Goal: Transaction & Acquisition: Download file/media

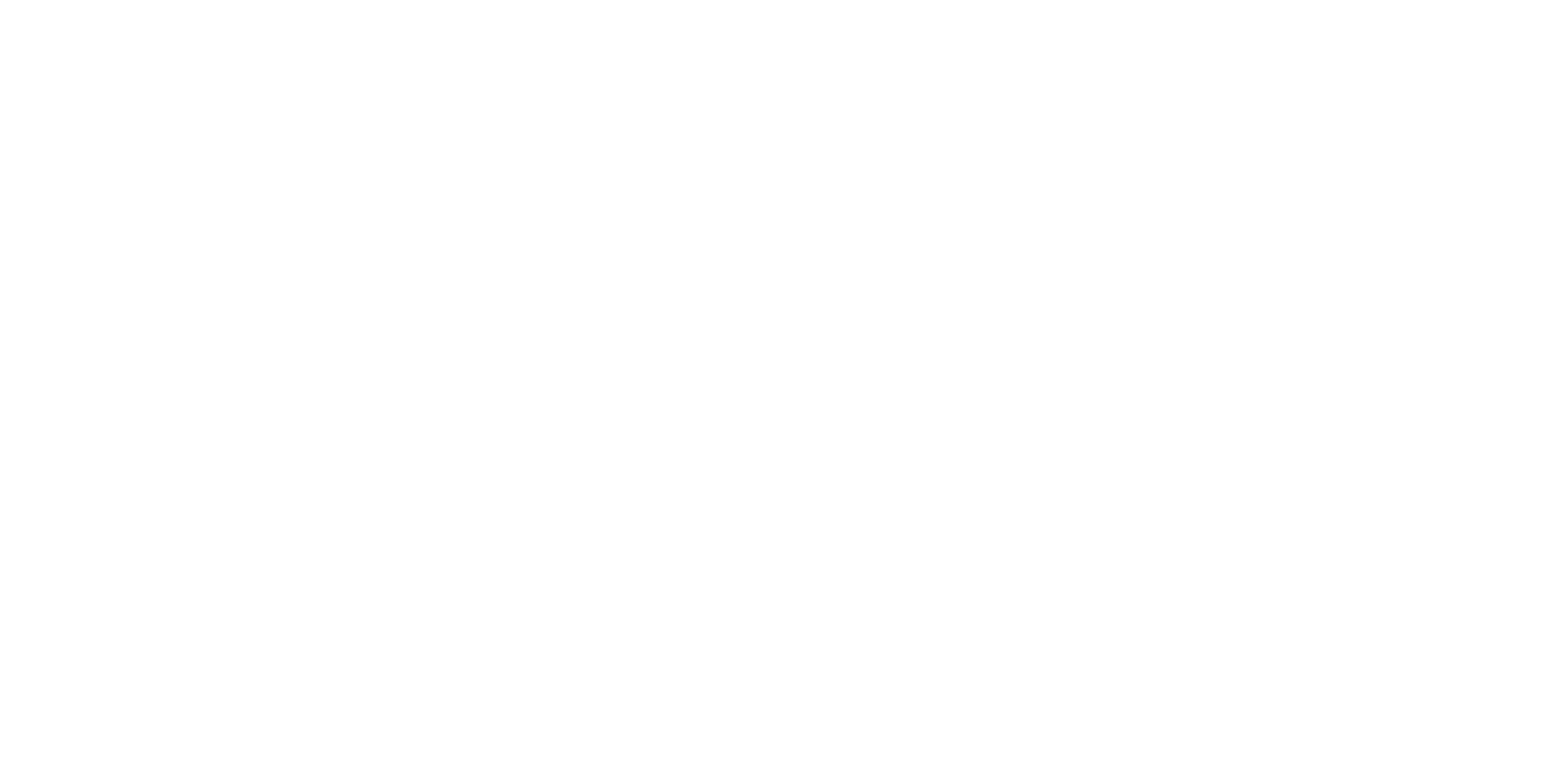
scroll to position [7, 0]
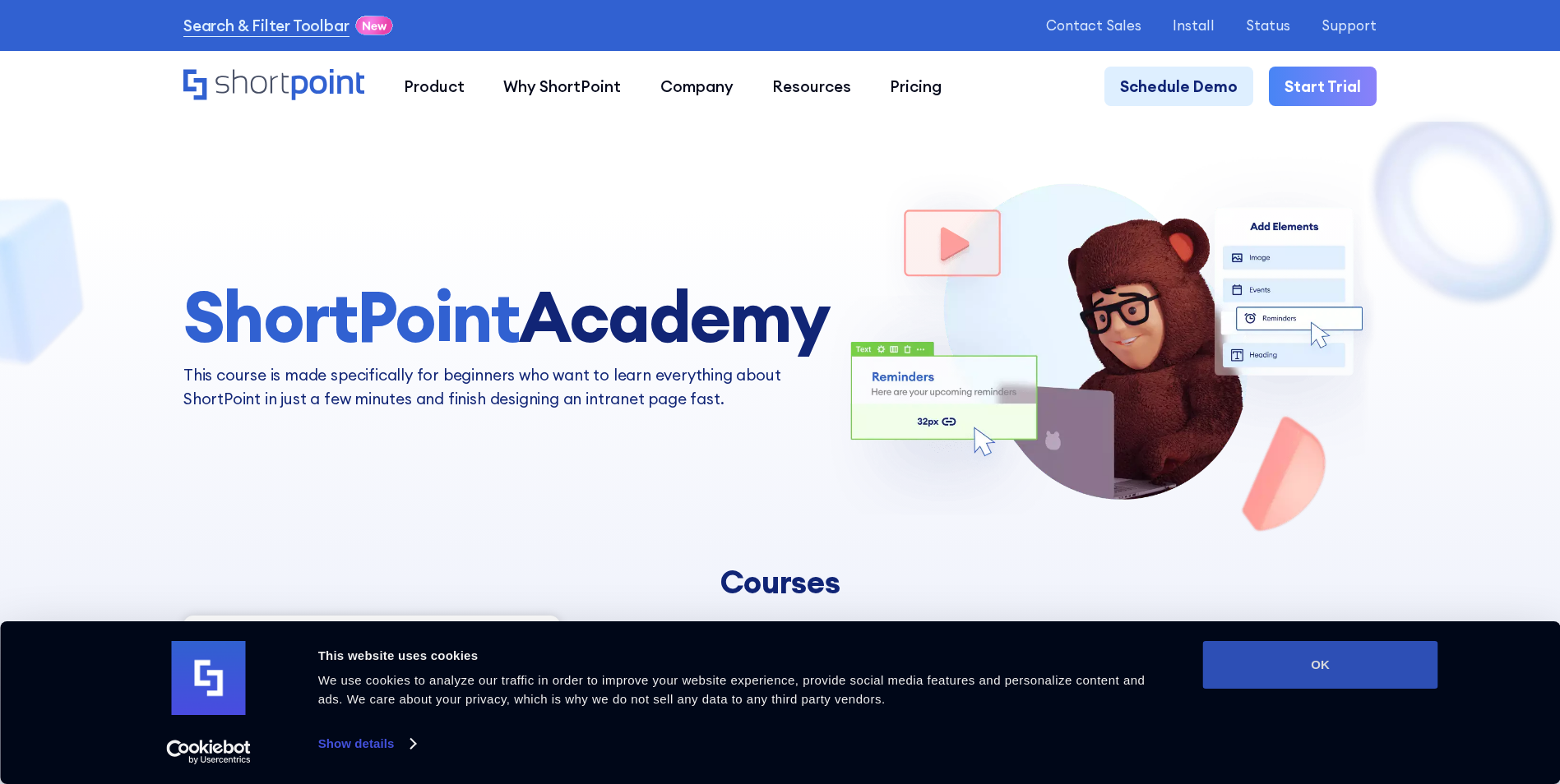
click at [1273, 665] on button "OK" at bounding box center [1320, 665] width 235 height 47
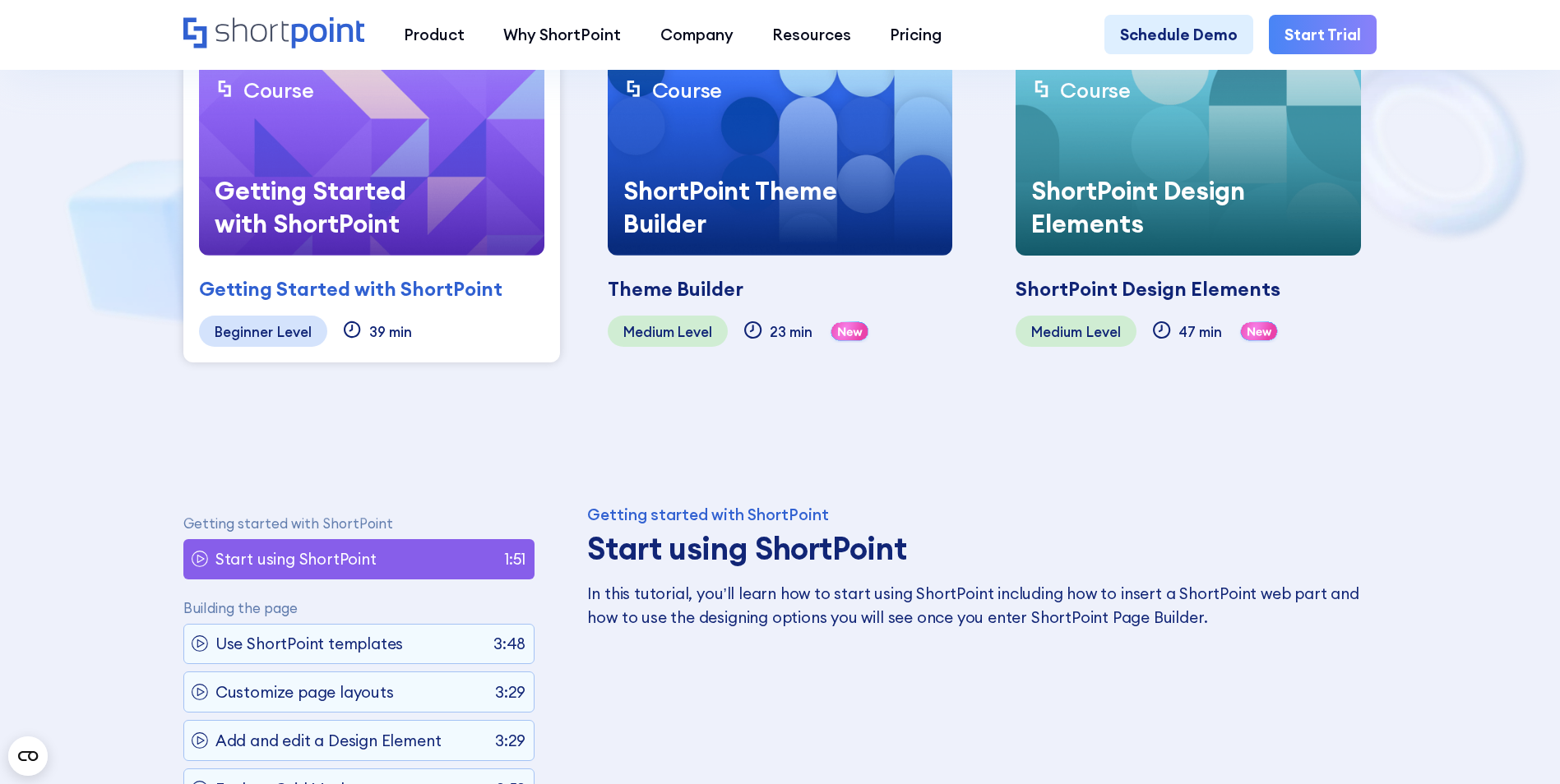
scroll to position [740, 0]
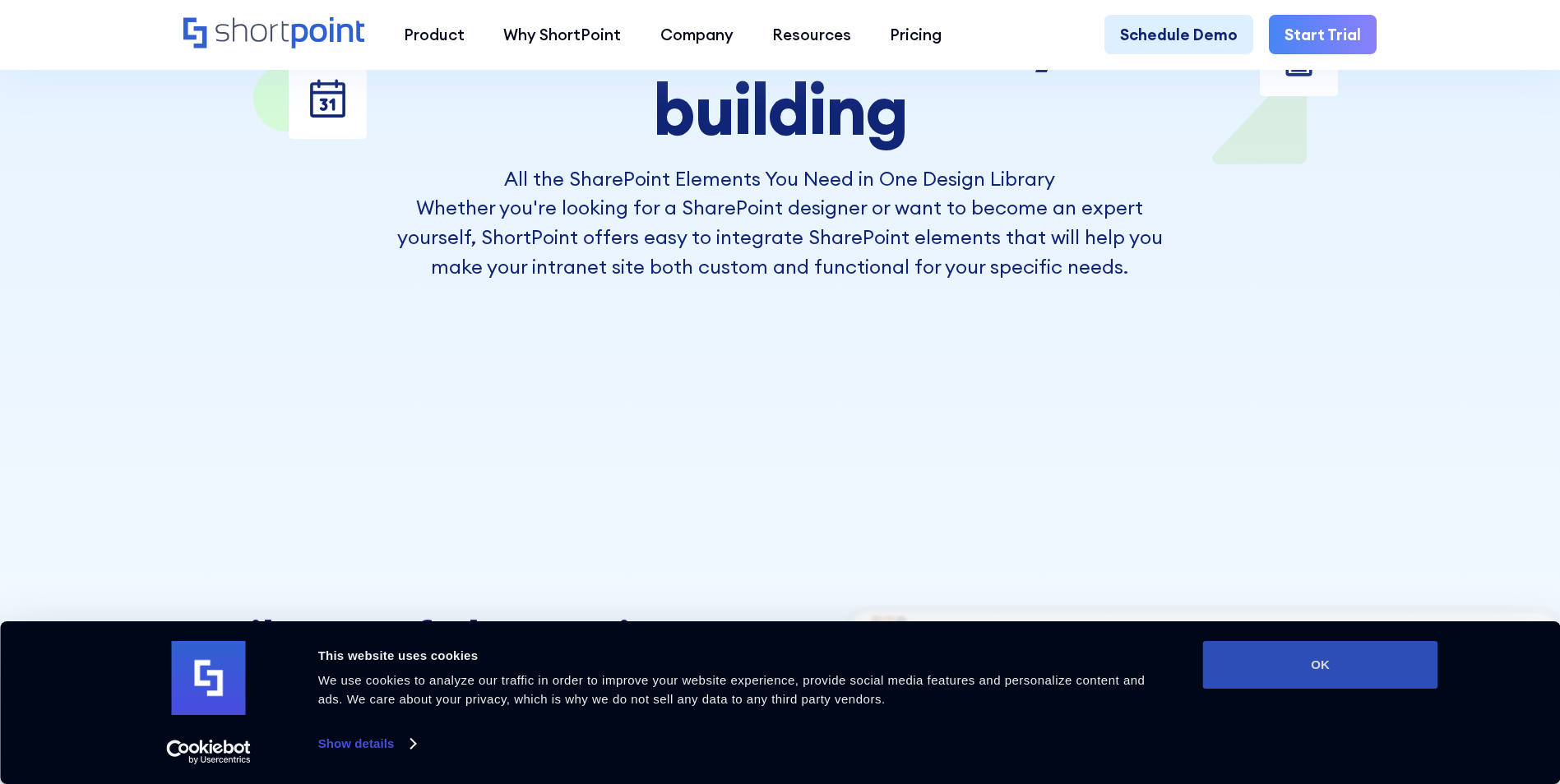
click at [1256, 662] on button "OK" at bounding box center [1320, 665] width 235 height 47
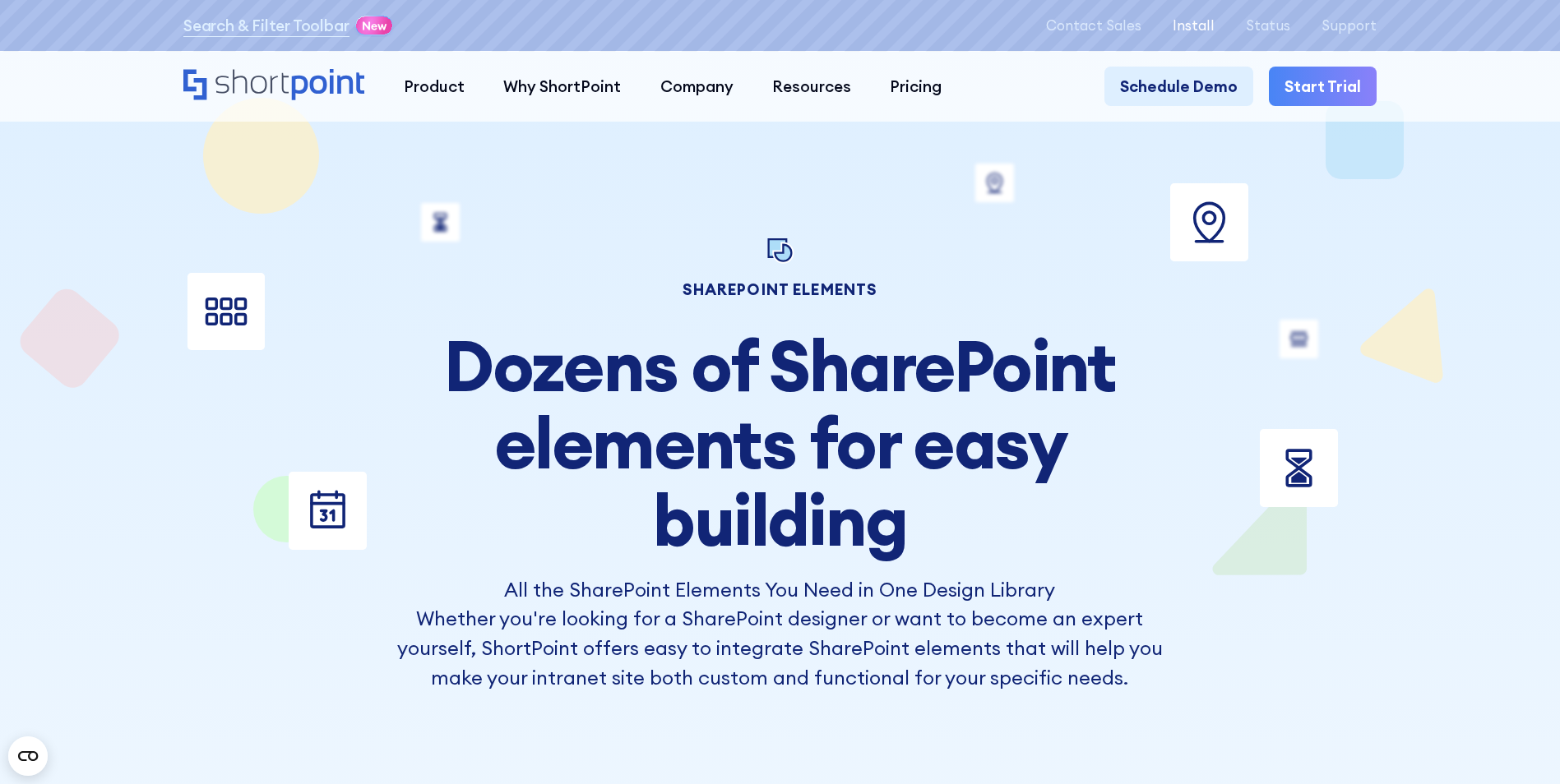
click at [1201, 27] on p "Install" at bounding box center [1193, 25] width 42 height 16
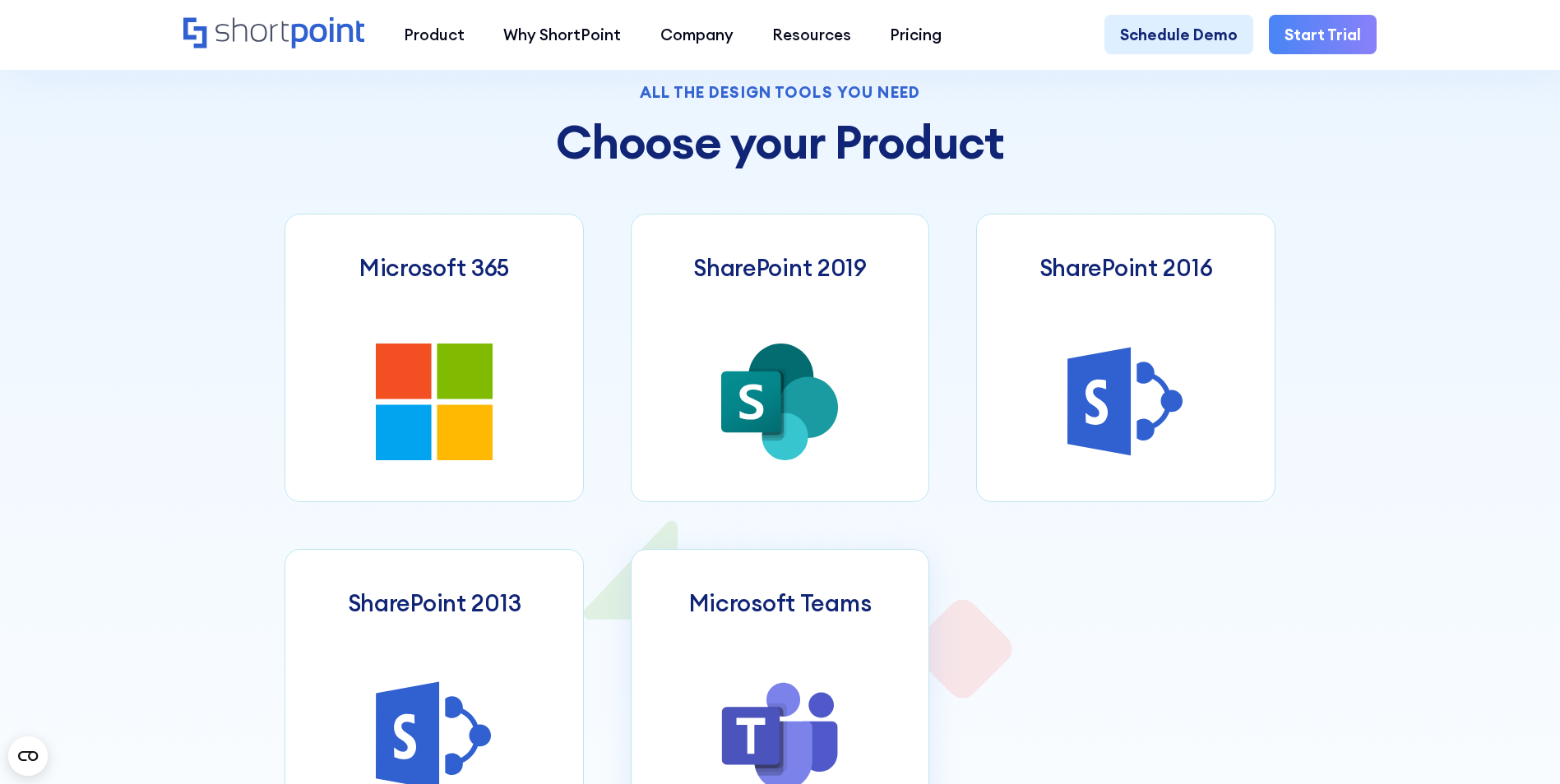
scroll to position [822, 0]
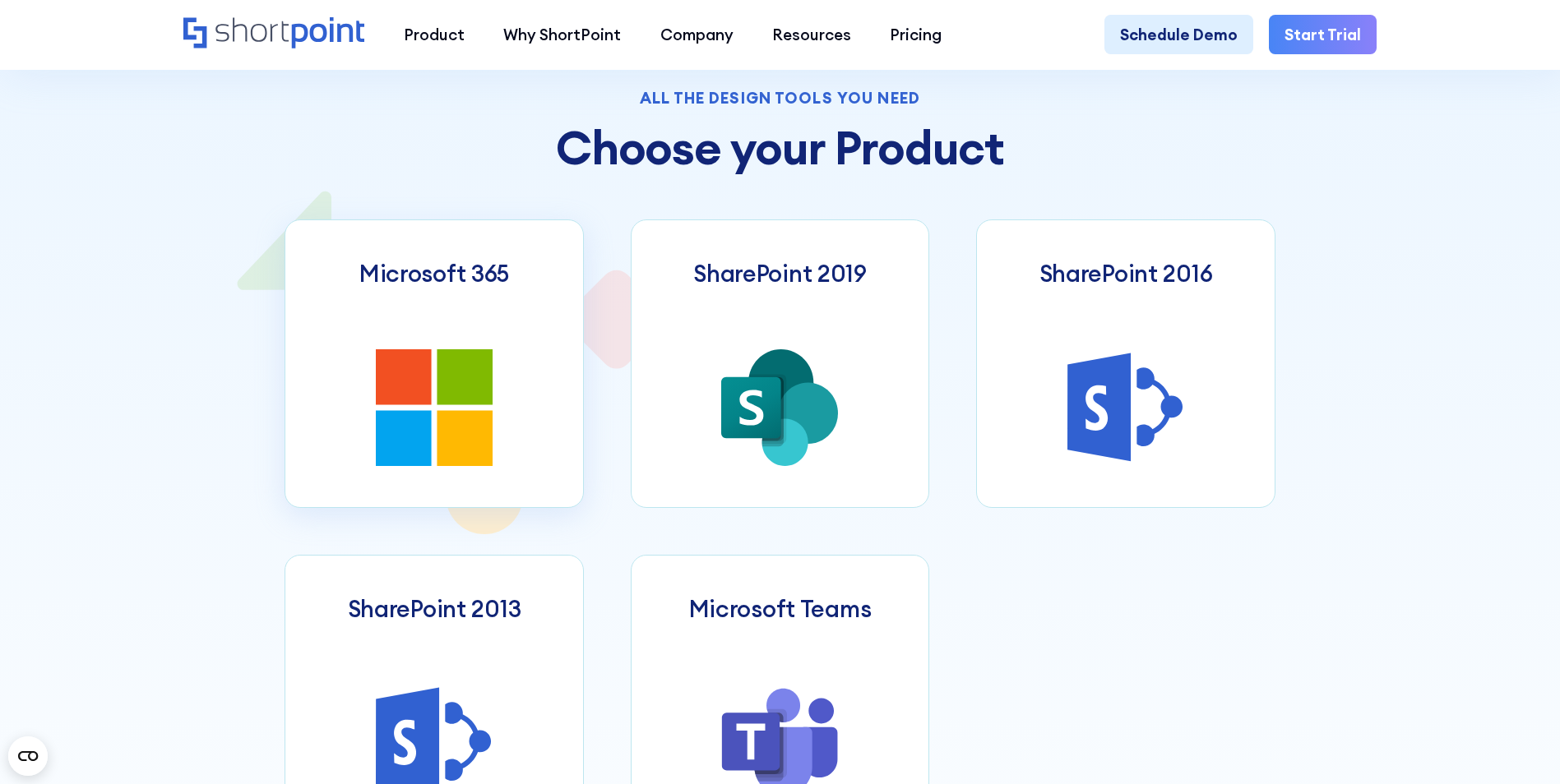
click at [463, 416] on icon at bounding box center [434, 407] width 117 height 117
